Goal: Transaction & Acquisition: Purchase product/service

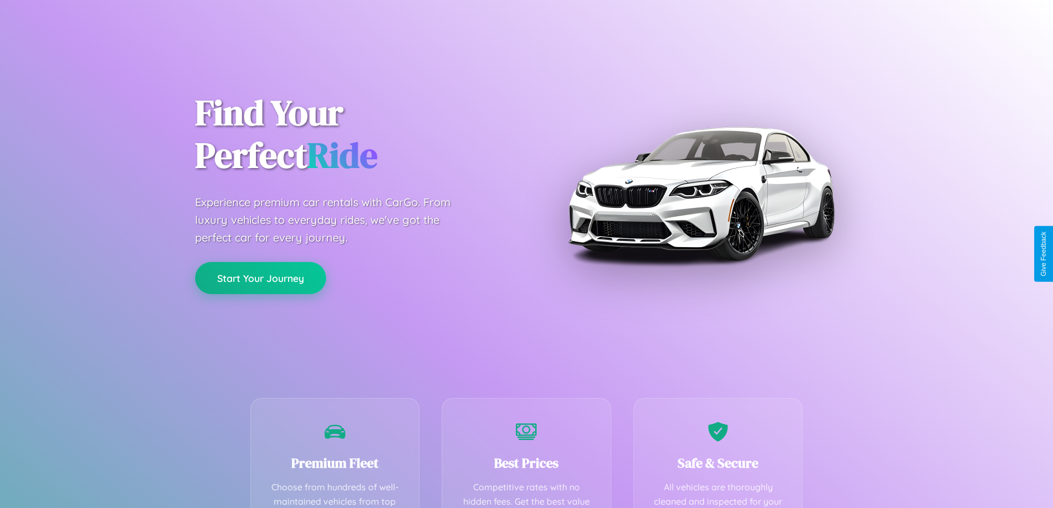
click at [260, 278] on button "Start Your Journey" at bounding box center [260, 278] width 131 height 32
click at [260, 277] on button "Start Your Journey" at bounding box center [260, 278] width 131 height 32
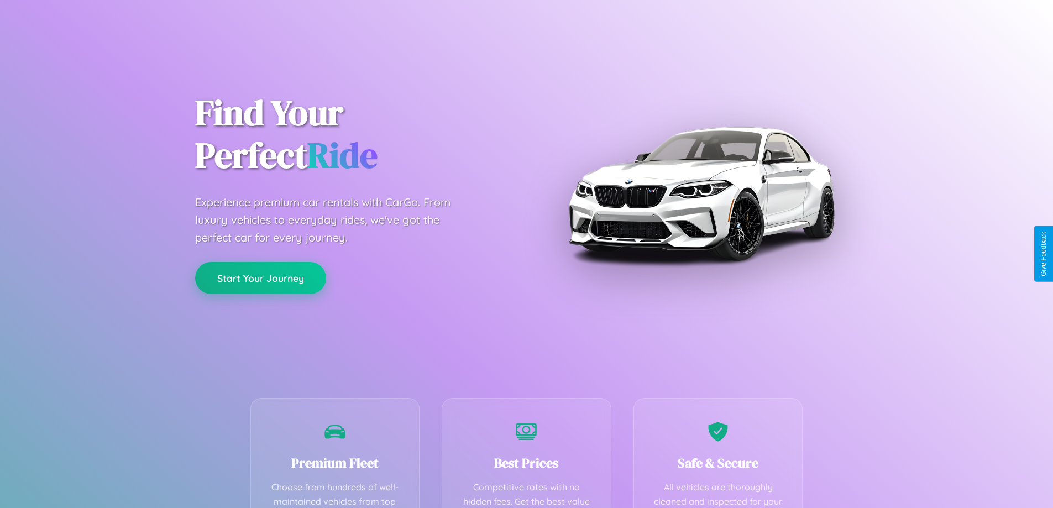
click at [260, 277] on button "Start Your Journey" at bounding box center [260, 278] width 131 height 32
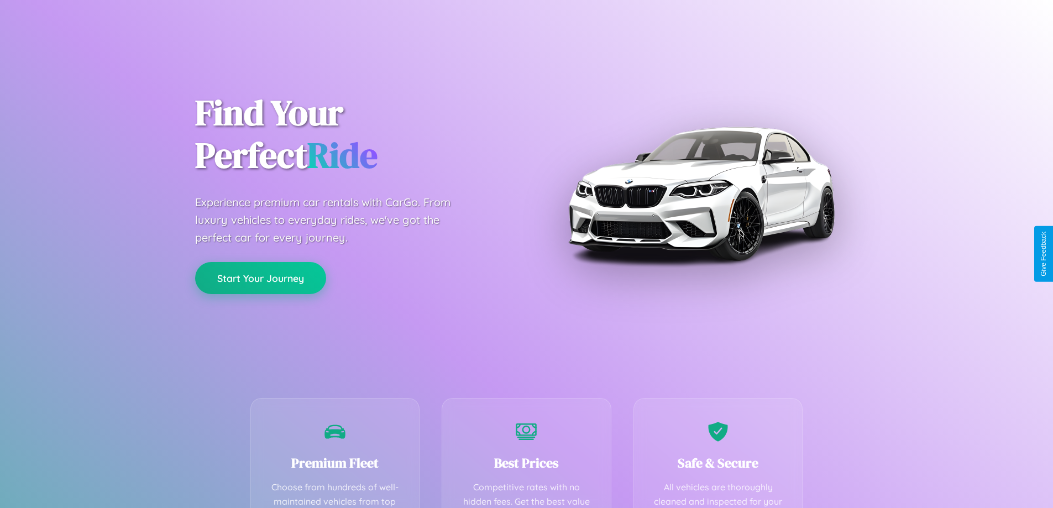
click at [260, 277] on button "Start Your Journey" at bounding box center [260, 278] width 131 height 32
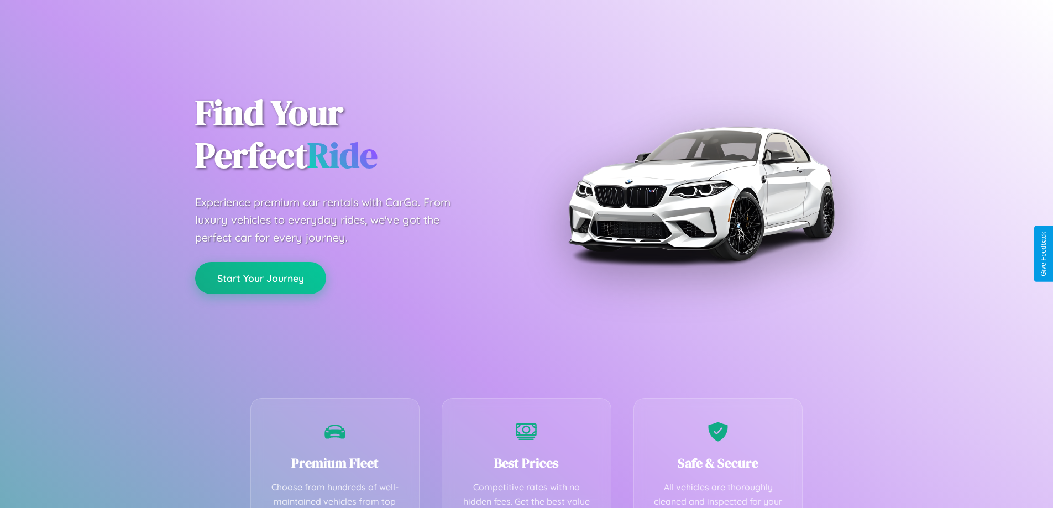
click at [260, 277] on button "Start Your Journey" at bounding box center [260, 278] width 131 height 32
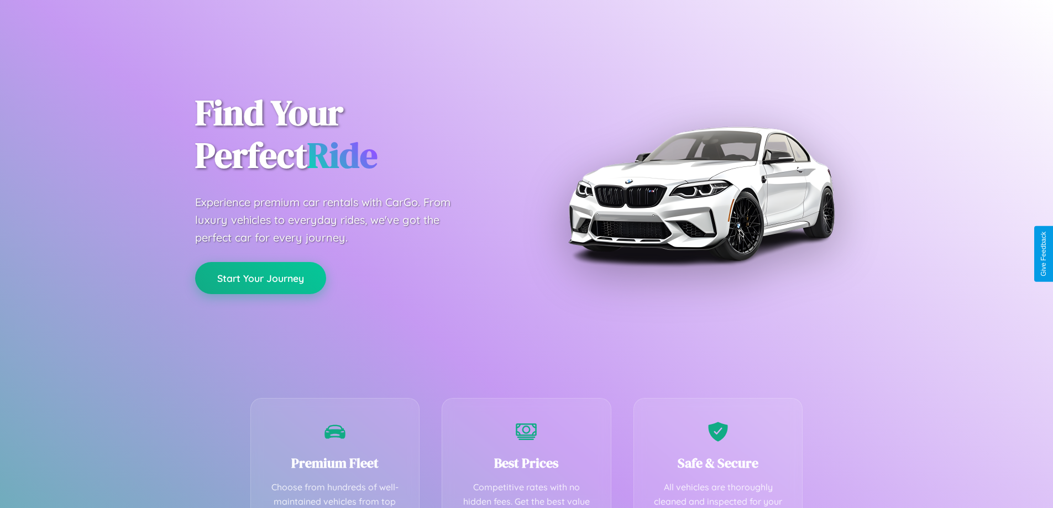
click at [260, 277] on button "Start Your Journey" at bounding box center [260, 278] width 131 height 32
